Goal: Transaction & Acquisition: Purchase product/service

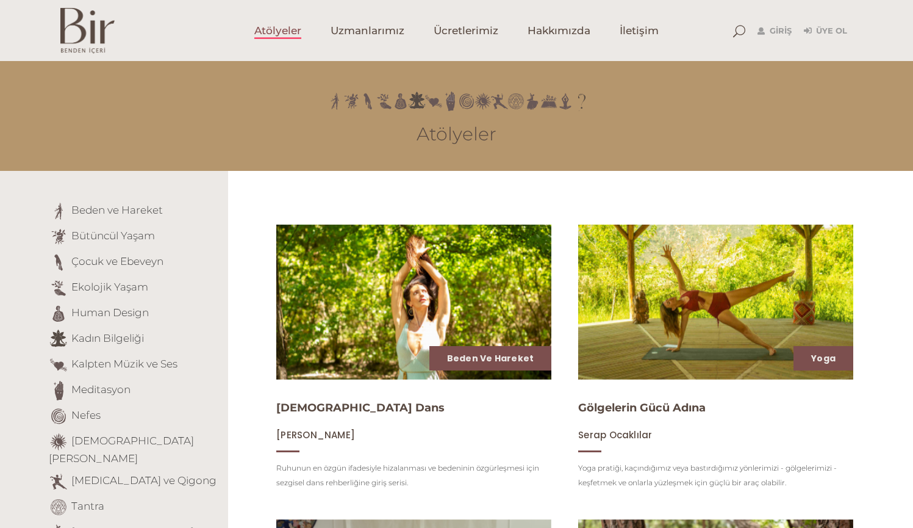
scroll to position [-1, 0]
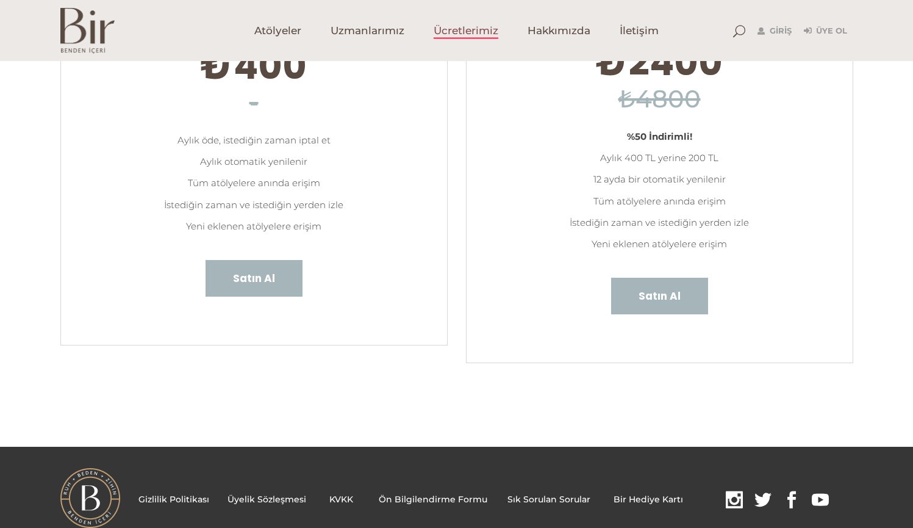
scroll to position [195, 0]
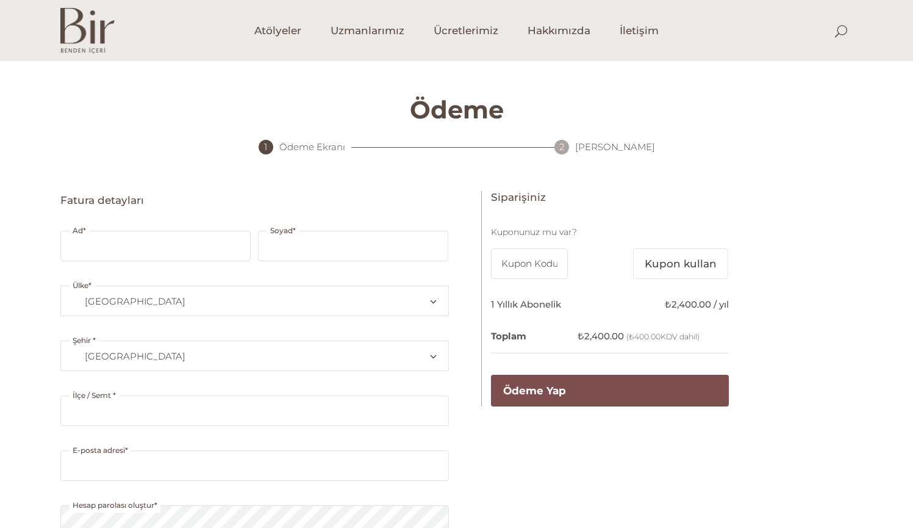
select select "TR34"
click at [214, 231] on input "Ad *" at bounding box center [155, 246] width 190 height 30
type input "ezgi"
drag, startPoint x: 831, startPoint y: 1, endPoint x: 778, endPoint y: 20, distance: 56.5
click at [778, 20] on div "Giriş Üye Ol" at bounding box center [790, 30] width 126 height 61
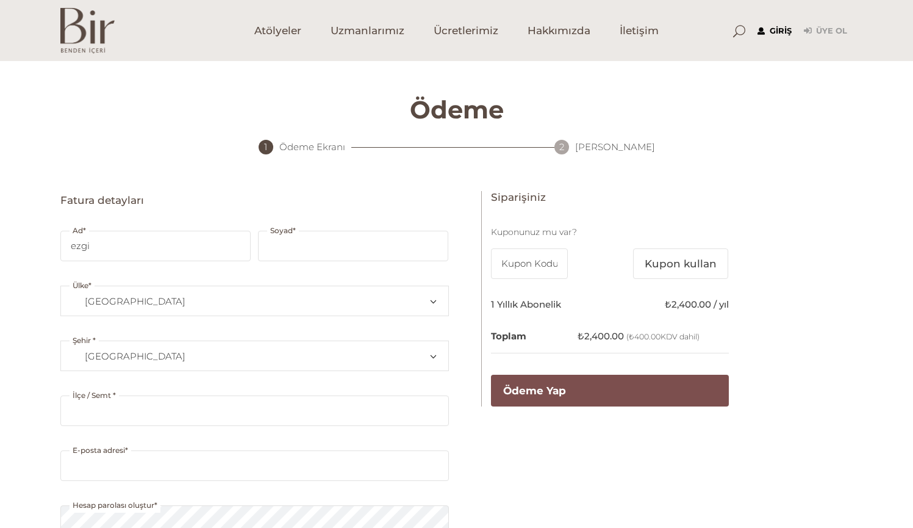
click at [778, 24] on link "Giriş" at bounding box center [774, 31] width 34 height 15
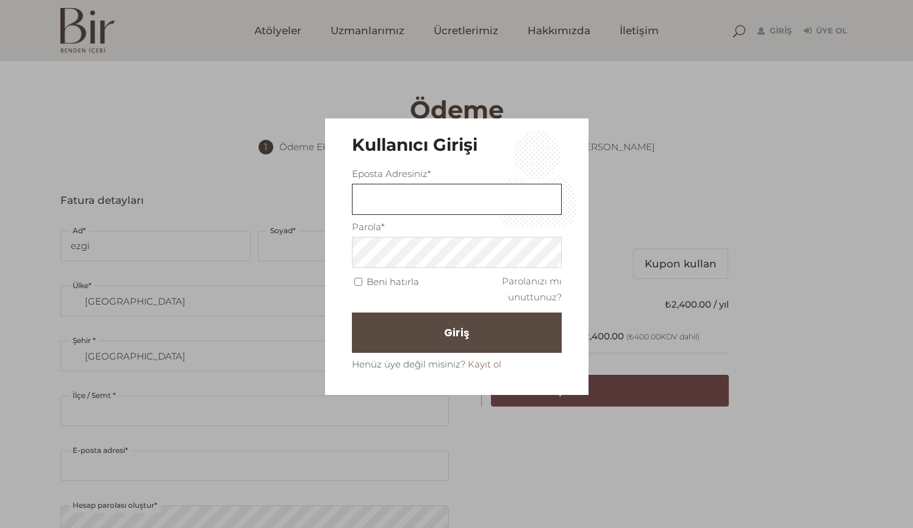
click at [446, 196] on input "text" at bounding box center [457, 199] width 210 height 31
type input "ezgilealisveris@gmail.com"
click at [452, 347] on button "Giriş" at bounding box center [457, 332] width 210 height 40
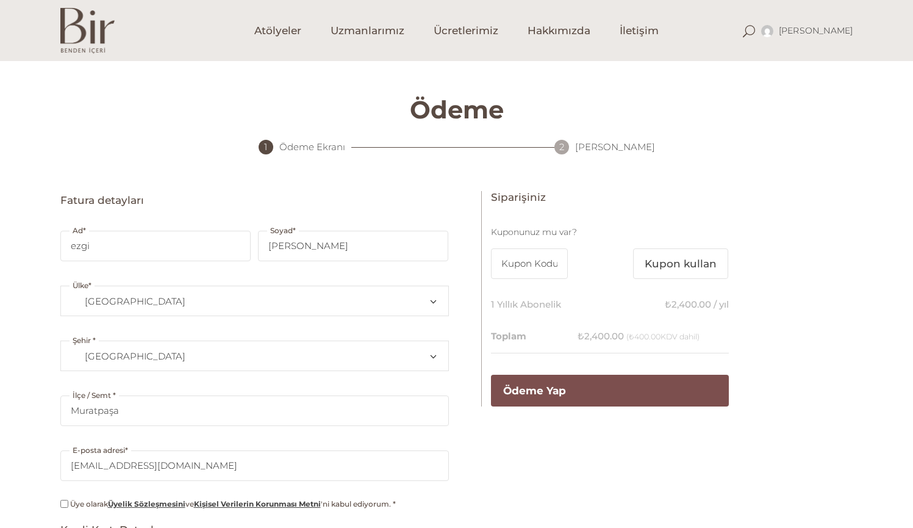
select select "TR07"
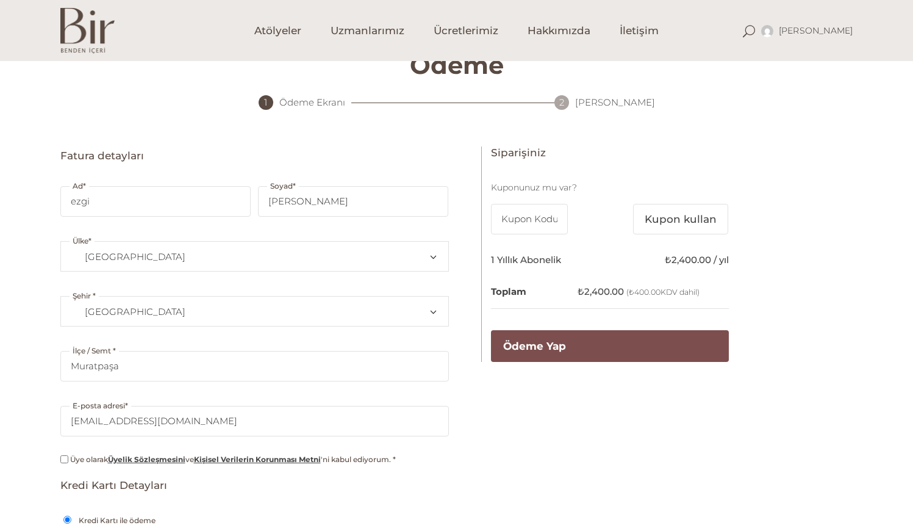
scroll to position [50, 0]
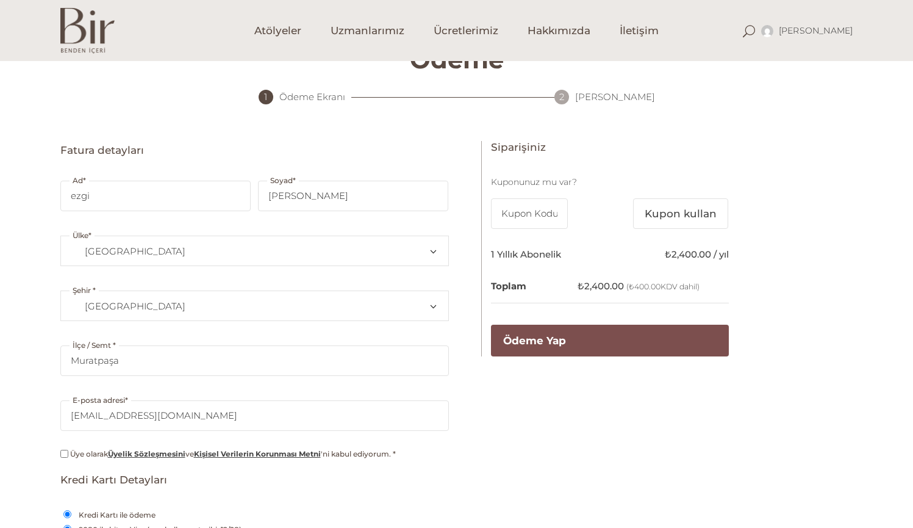
click at [160, 242] on span "Türkiye" at bounding box center [254, 251] width 367 height 29
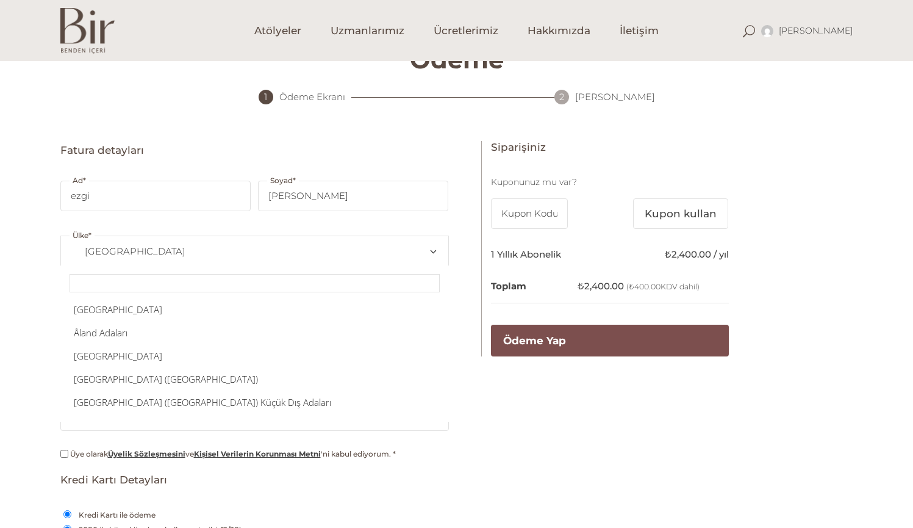
scroll to position [5262, 0]
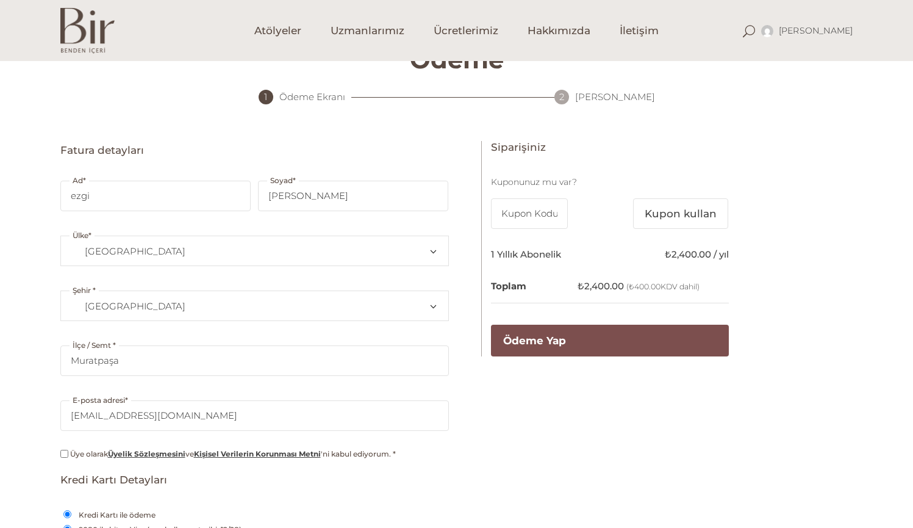
click at [142, 244] on span "Türkiye" at bounding box center [254, 251] width 367 height 29
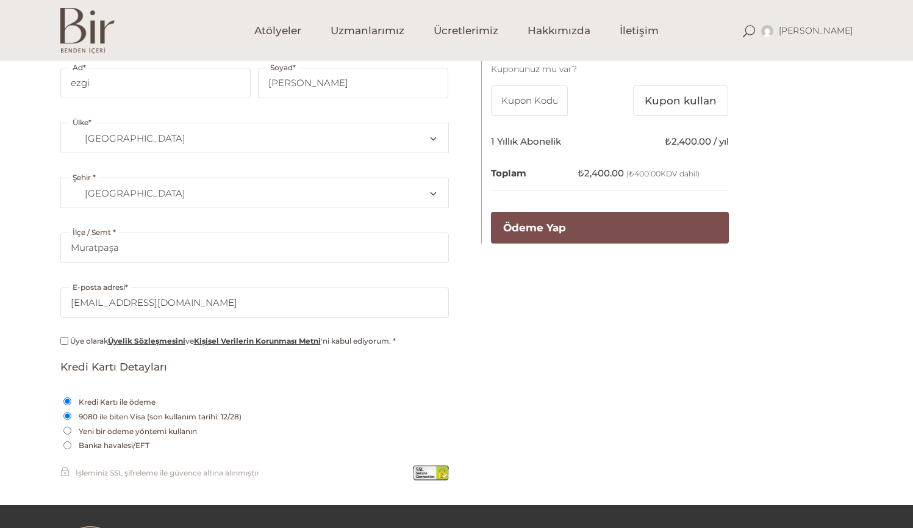
scroll to position [169, 0]
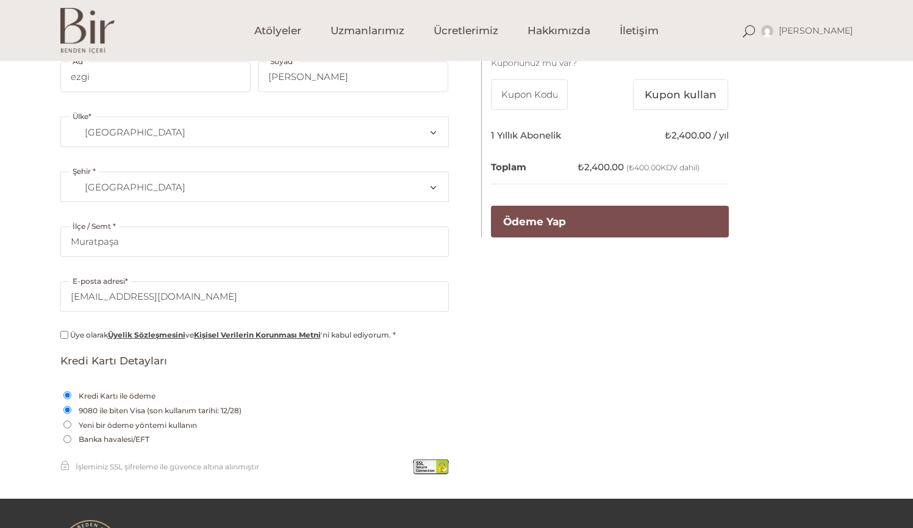
click at [87, 426] on label "Yeni bir ödeme yöntemi kullanın" at bounding box center [138, 425] width 124 height 15
click at [71, 426] on input "Yeni bir ödeme yöntemi kullanın" at bounding box center [67, 424] width 8 height 8
radio input "true"
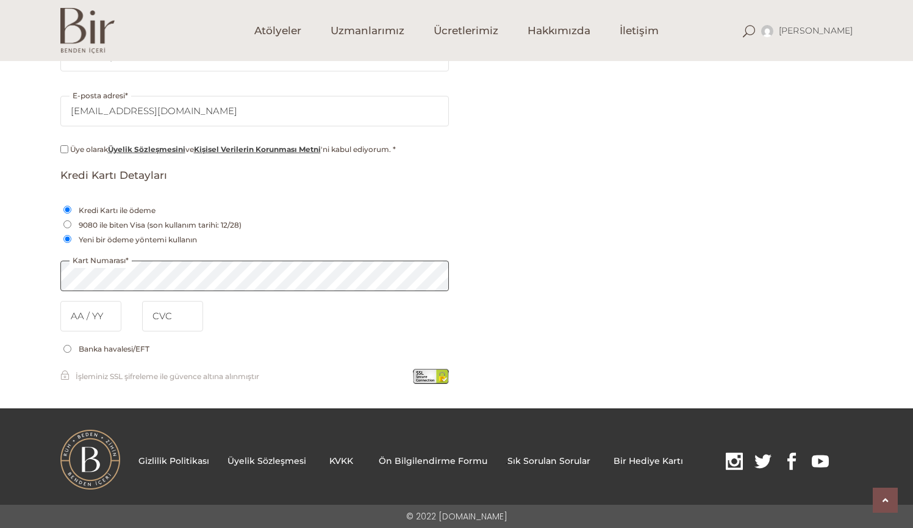
scroll to position [354, 0]
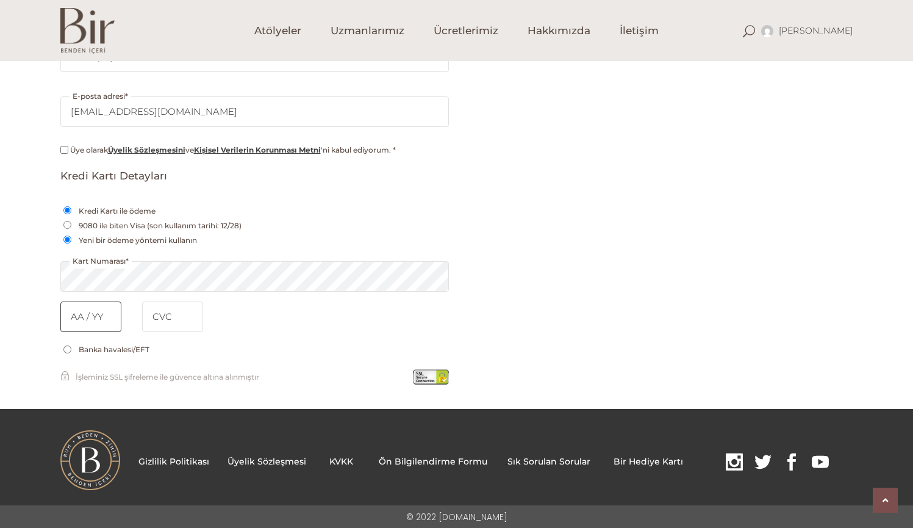
click at [76, 318] on input "text" at bounding box center [90, 316] width 61 height 30
type input "07 / 29"
click at [179, 315] on input "tel" at bounding box center [172, 316] width 61 height 30
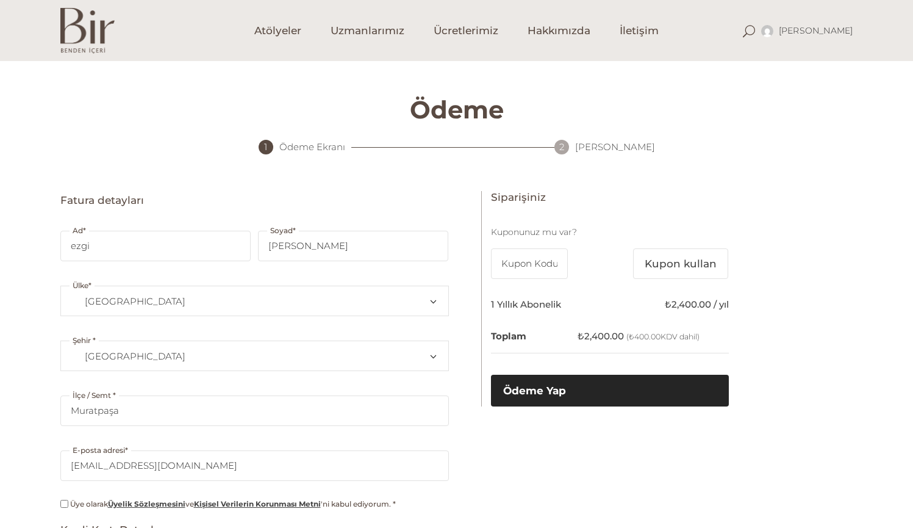
scroll to position [0, 0]
type input "954"
click at [526, 380] on button "Ödeme Yap" at bounding box center [610, 390] width 238 height 32
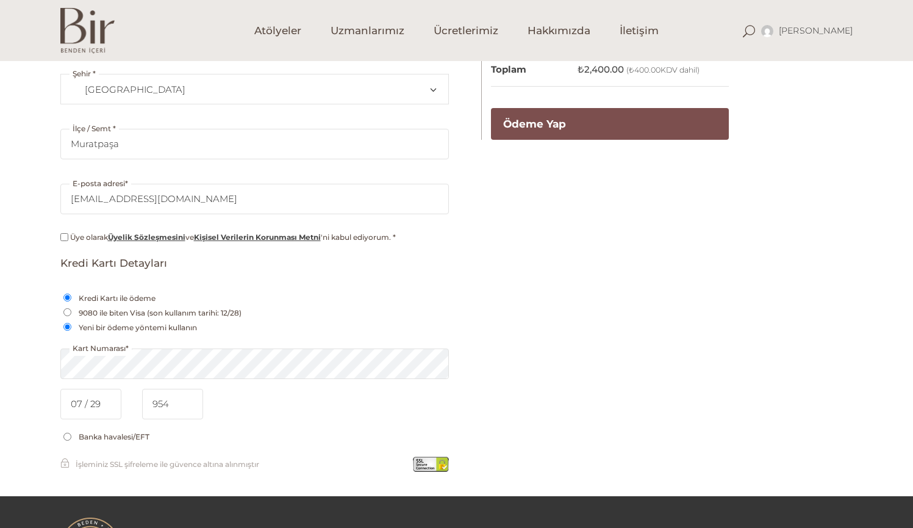
scroll to position [331, 0]
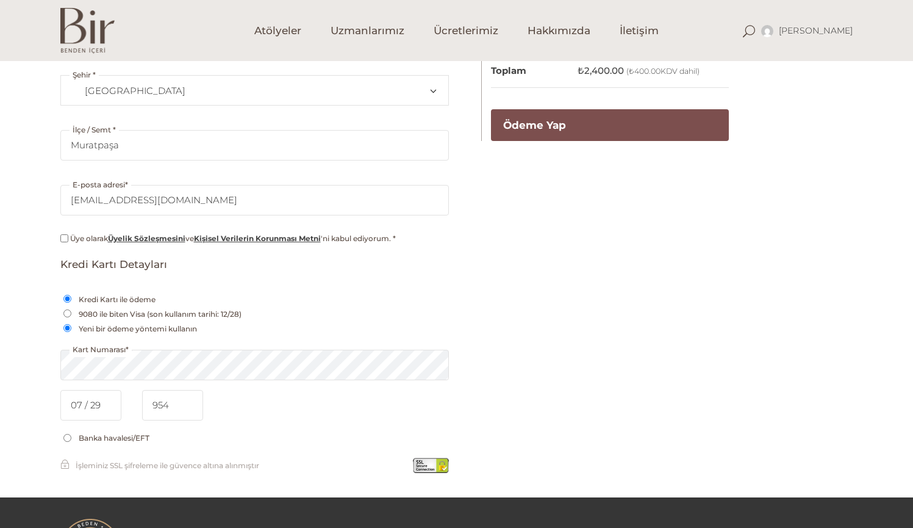
click at [64, 236] on input "Üye olarak Üyelik Sözleşmesini ve Kişisel Verilerin Korunması Metni 'ni kabul e…" at bounding box center [64, 238] width 8 height 8
checkbox input "true"
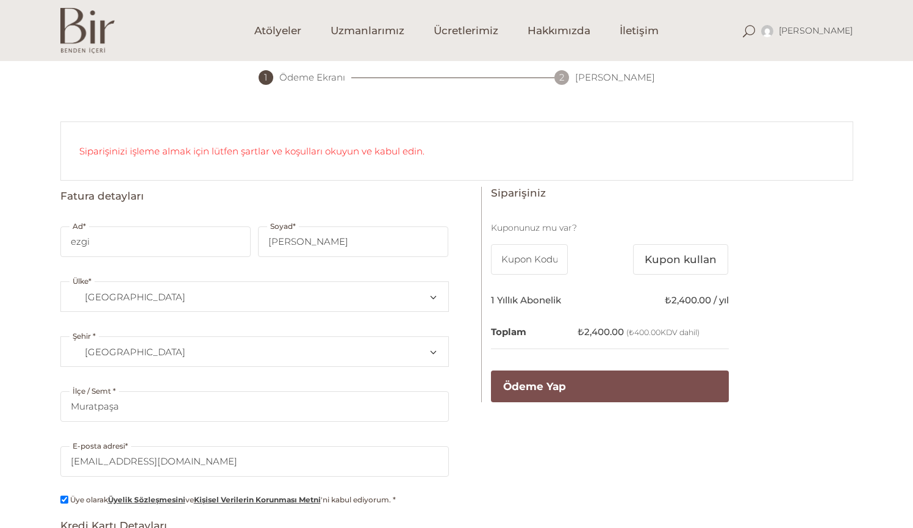
scroll to position [60, 0]
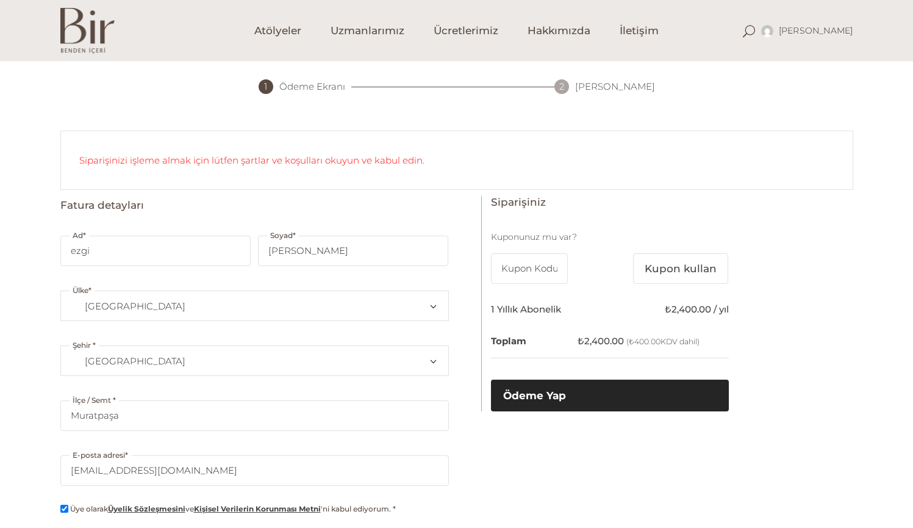
click at [565, 390] on button "Ödeme Yap" at bounding box center [610, 395] width 238 height 32
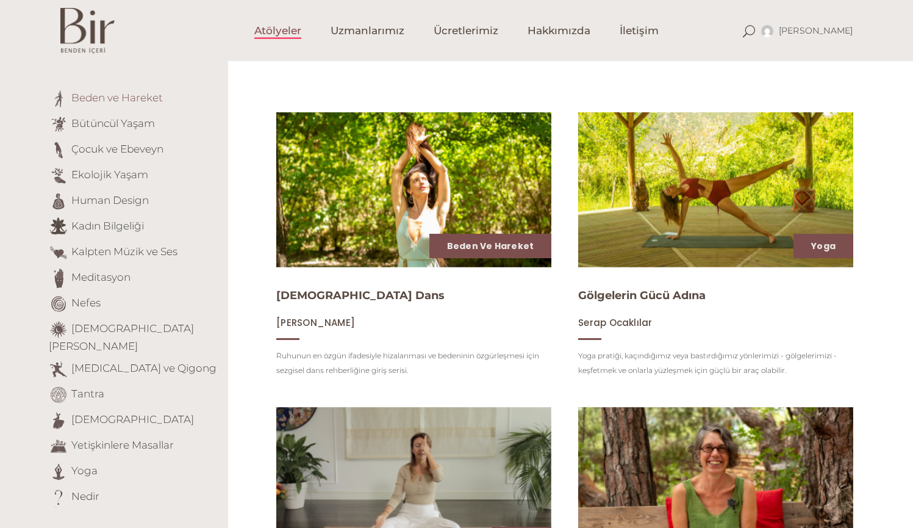
scroll to position [120, 0]
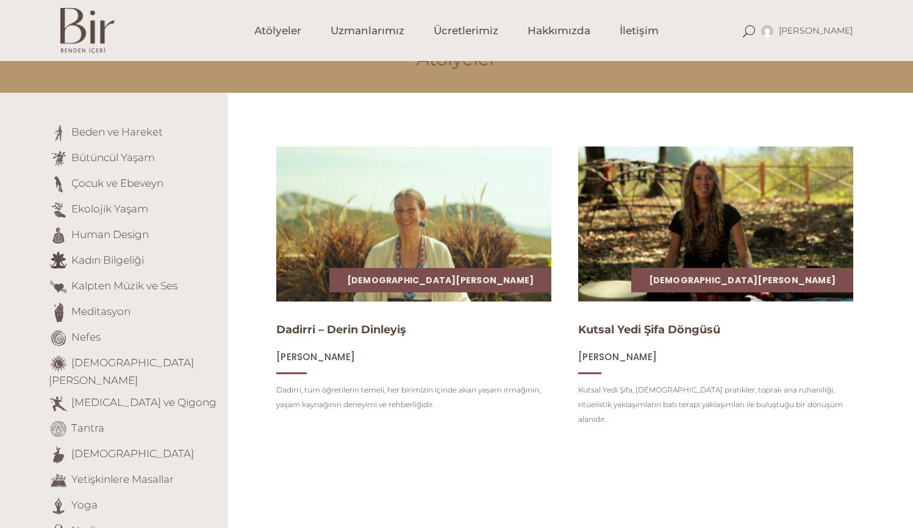
scroll to position [81, 0]
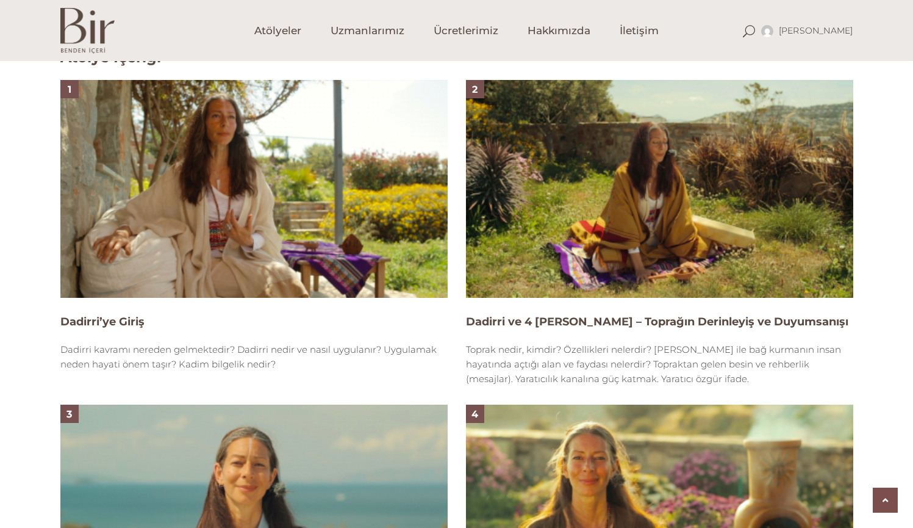
scroll to position [868, 0]
